Goal: Task Accomplishment & Management: Manage account settings

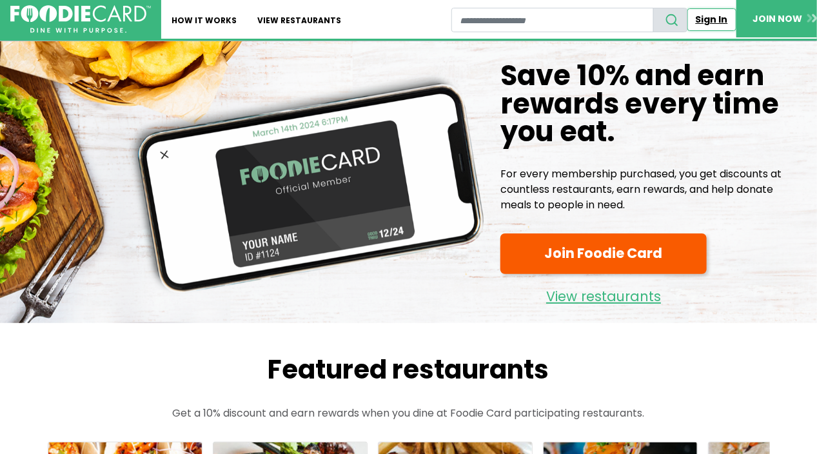
click at [714, 17] on link "Sign In" at bounding box center [712, 19] width 49 height 23
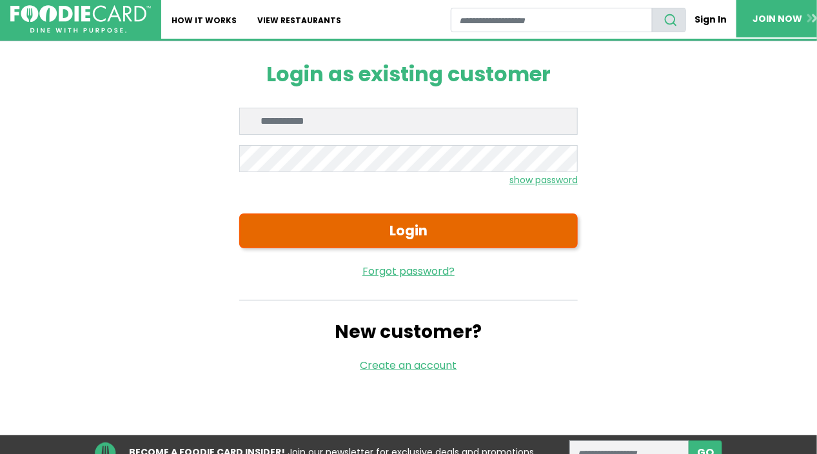
type input "**********"
click at [304, 239] on button "Login" at bounding box center [408, 231] width 339 height 35
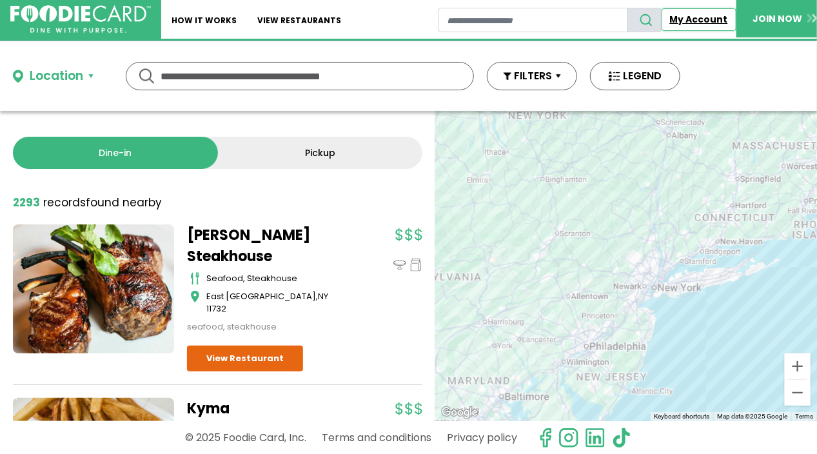
click at [697, 19] on link "My Account" at bounding box center [699, 19] width 75 height 23
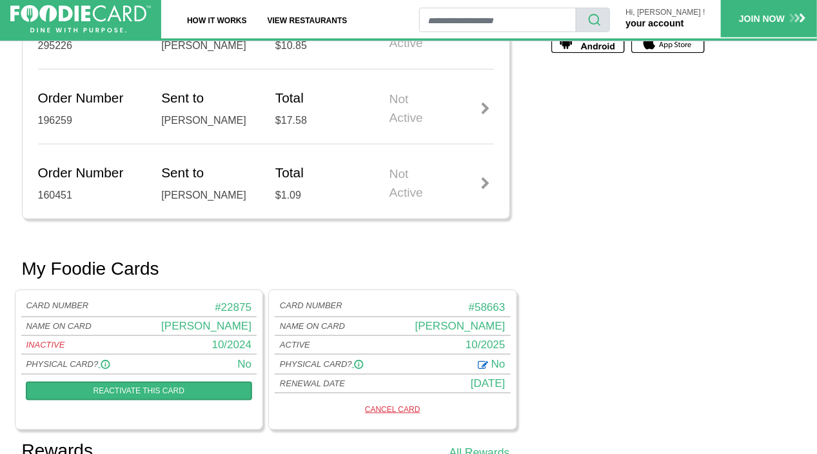
scroll to position [645, 0]
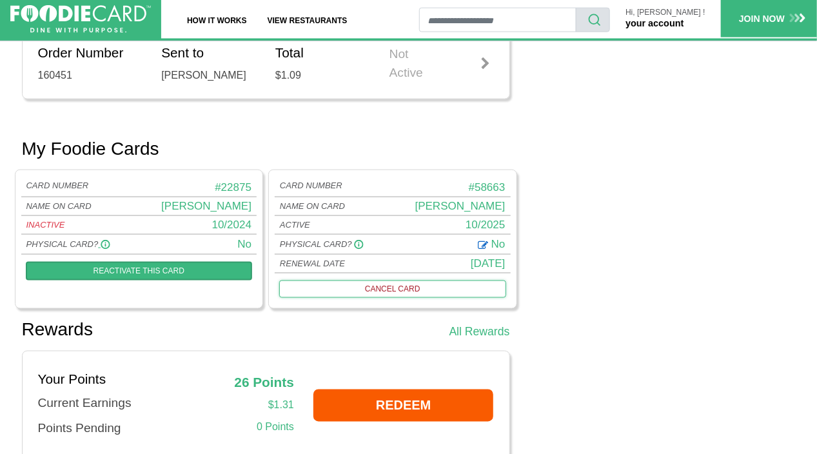
click at [403, 283] on link "CANCEL CARD" at bounding box center [392, 289] width 227 height 17
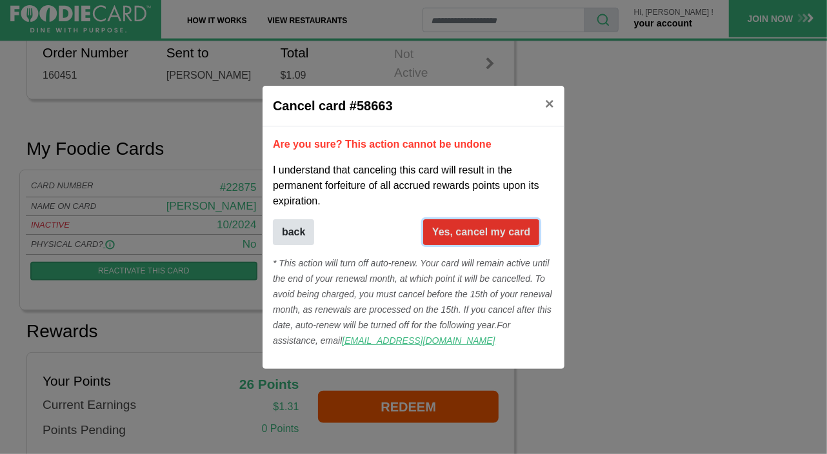
click at [506, 239] on button "Yes, cancel my card" at bounding box center [481, 232] width 116 height 26
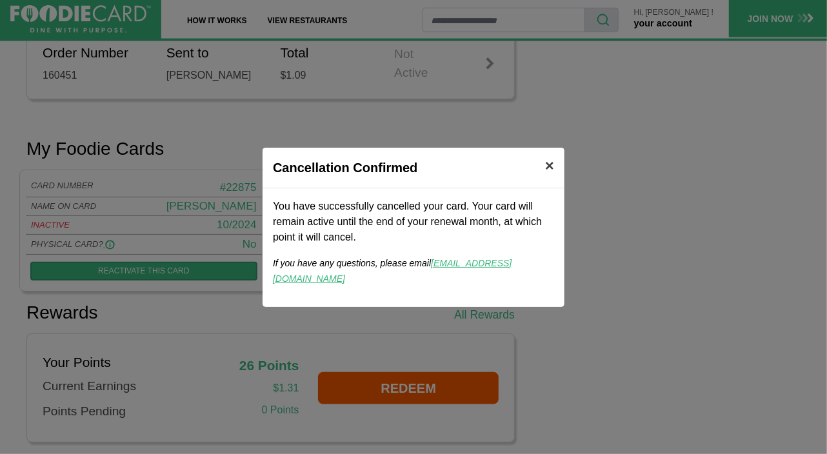
click at [548, 170] on span "×" at bounding box center [549, 165] width 9 height 17
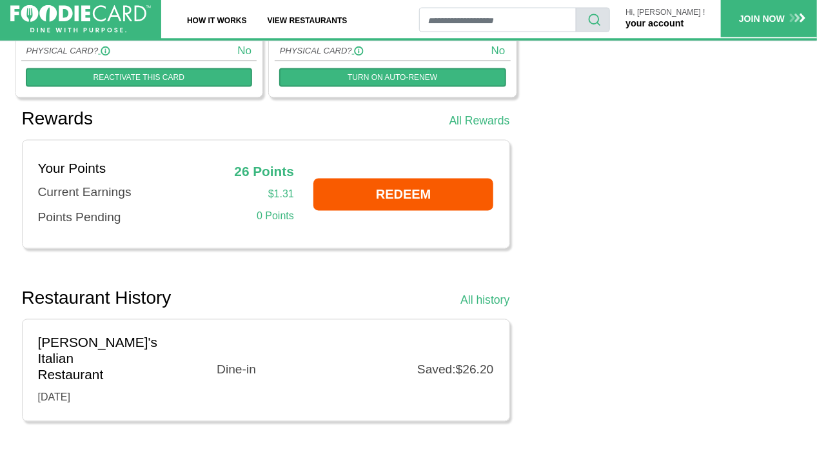
scroll to position [968, 0]
